Goal: Find specific page/section: Find specific page/section

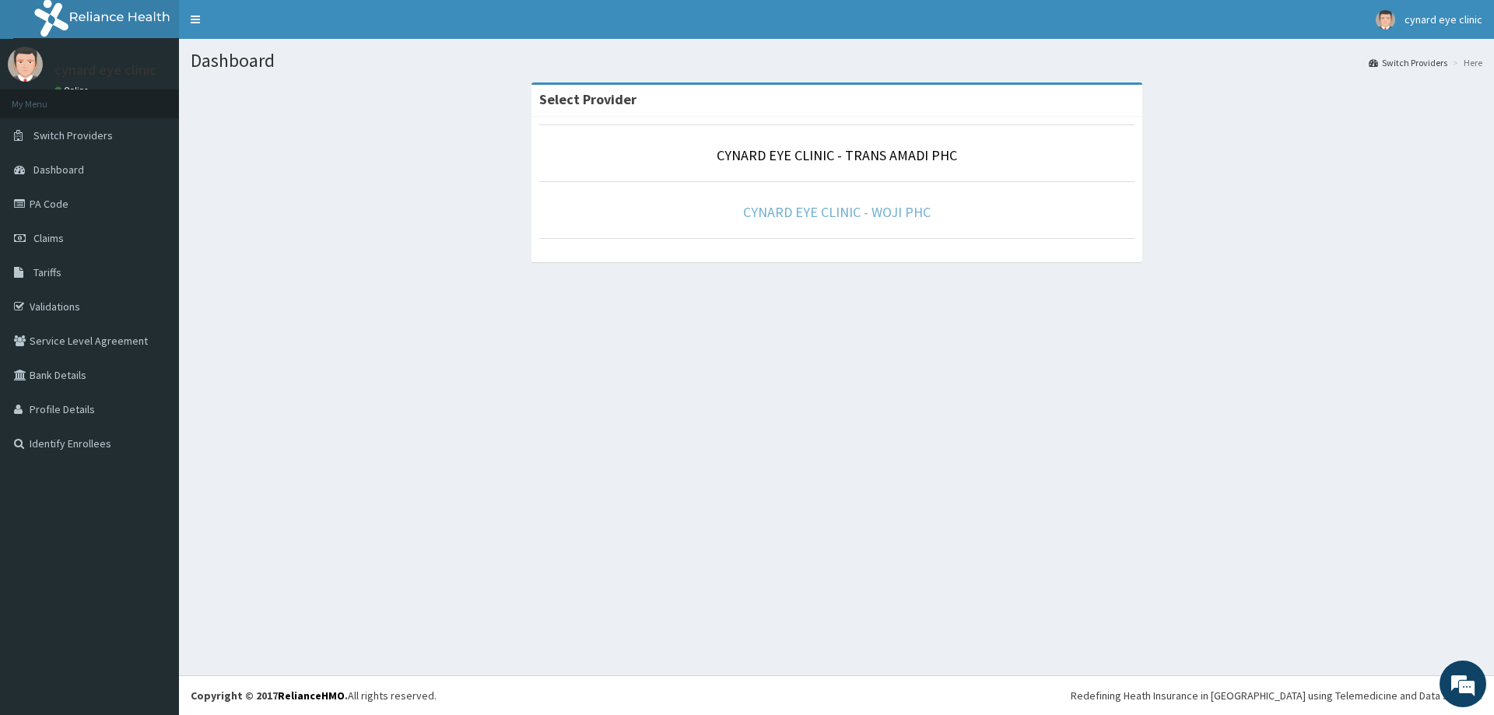
click at [809, 205] on link "CYNARD EYE CLINIC - WOJI PHC" at bounding box center [837, 212] width 188 height 18
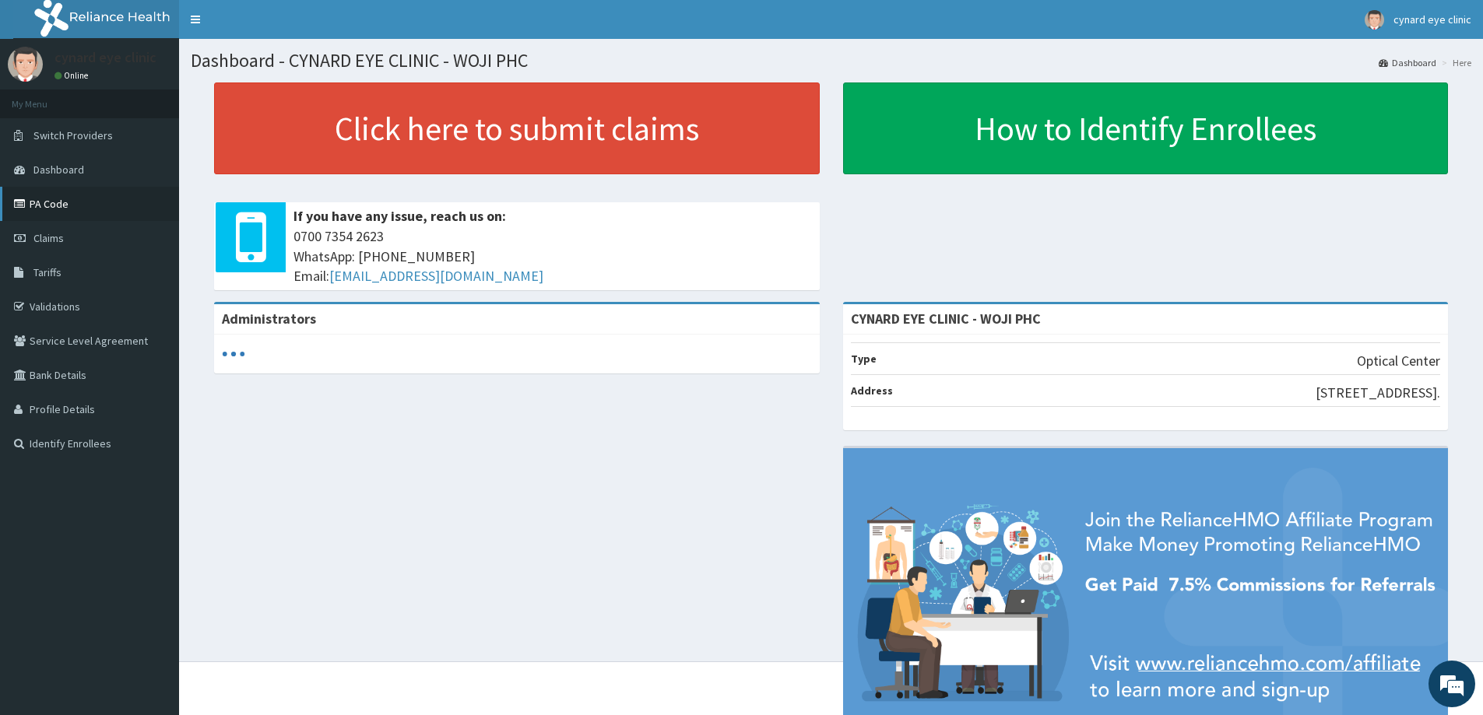
click at [53, 200] on link "PA Code" at bounding box center [89, 204] width 179 height 34
